Goal: Task Accomplishment & Management: Manage account settings

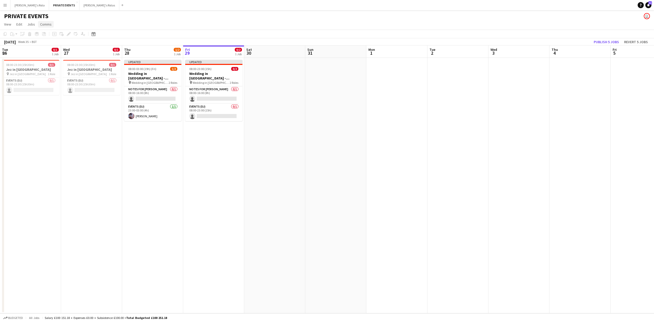
scroll to position [0, 122]
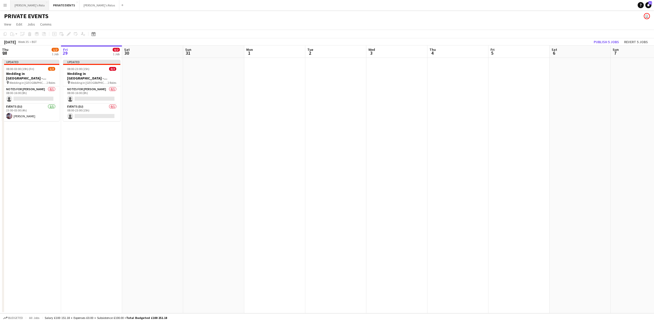
click at [14, 3] on button "[PERSON_NAME]'s Rota Close" at bounding box center [29, 5] width 39 height 10
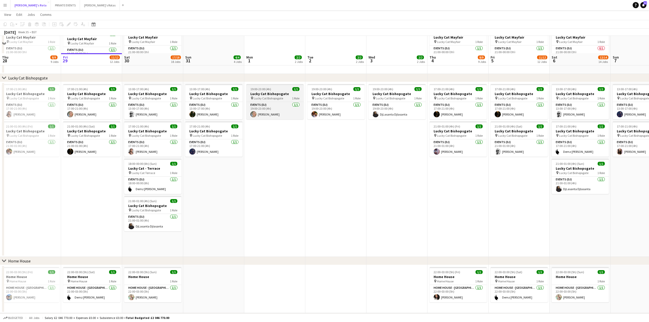
scroll to position [307, 0]
